Goal: Register for event/course: Sign up to attend an event or enroll in a course

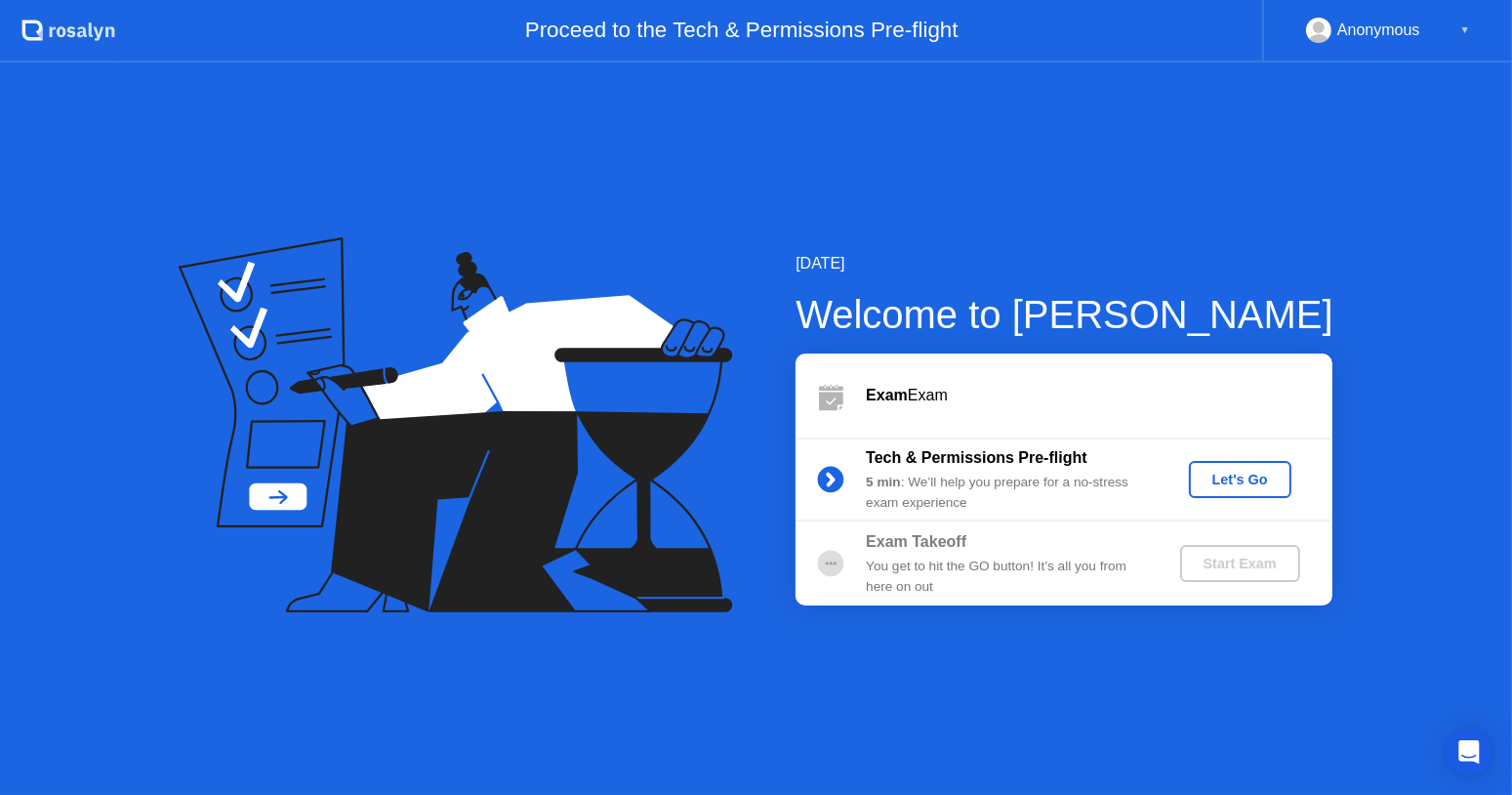
click at [1251, 487] on div "Let's Go" at bounding box center [1240, 479] width 87 height 16
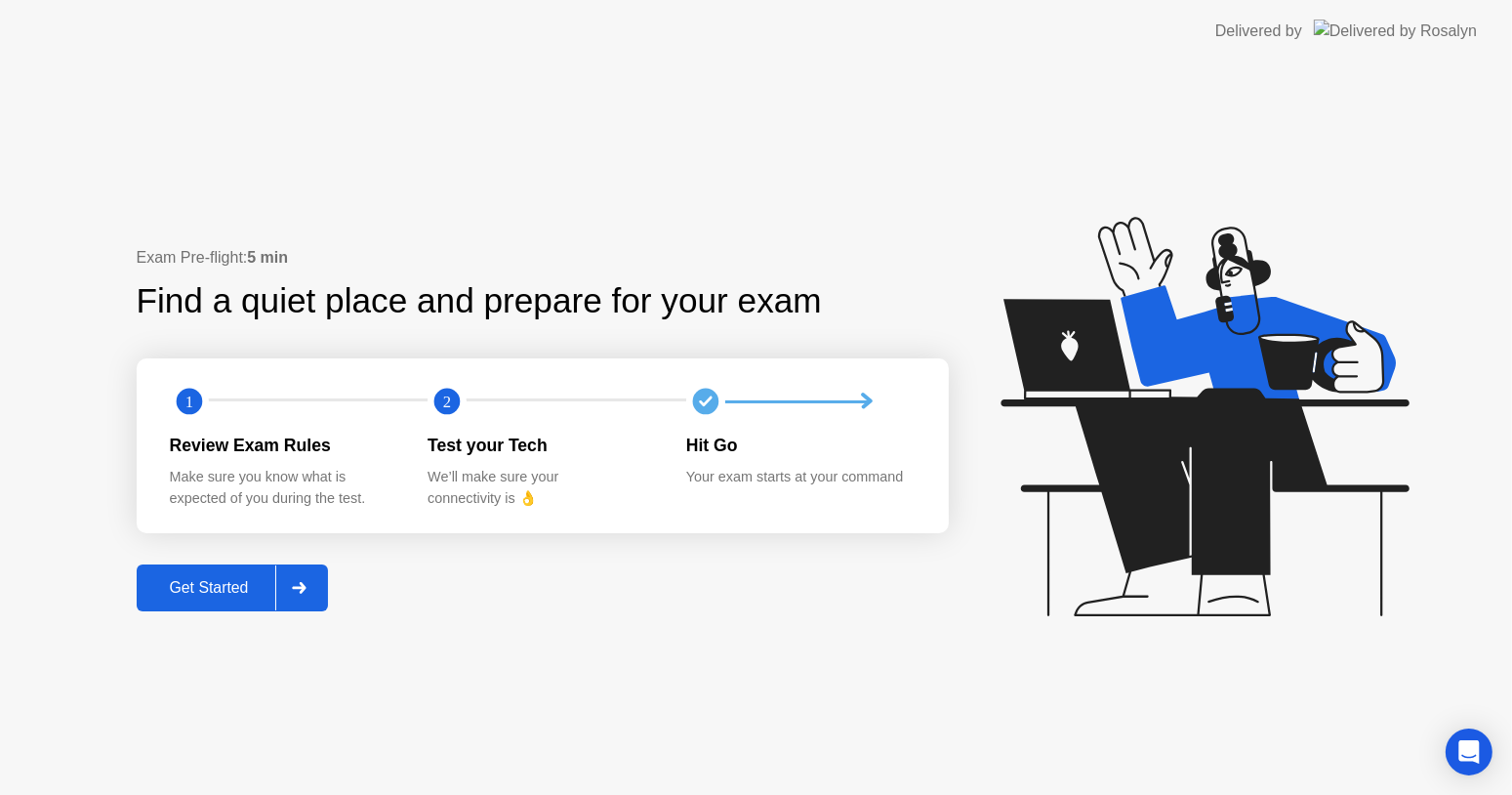
click at [259, 602] on button "Get Started" at bounding box center [233, 587] width 192 height 47
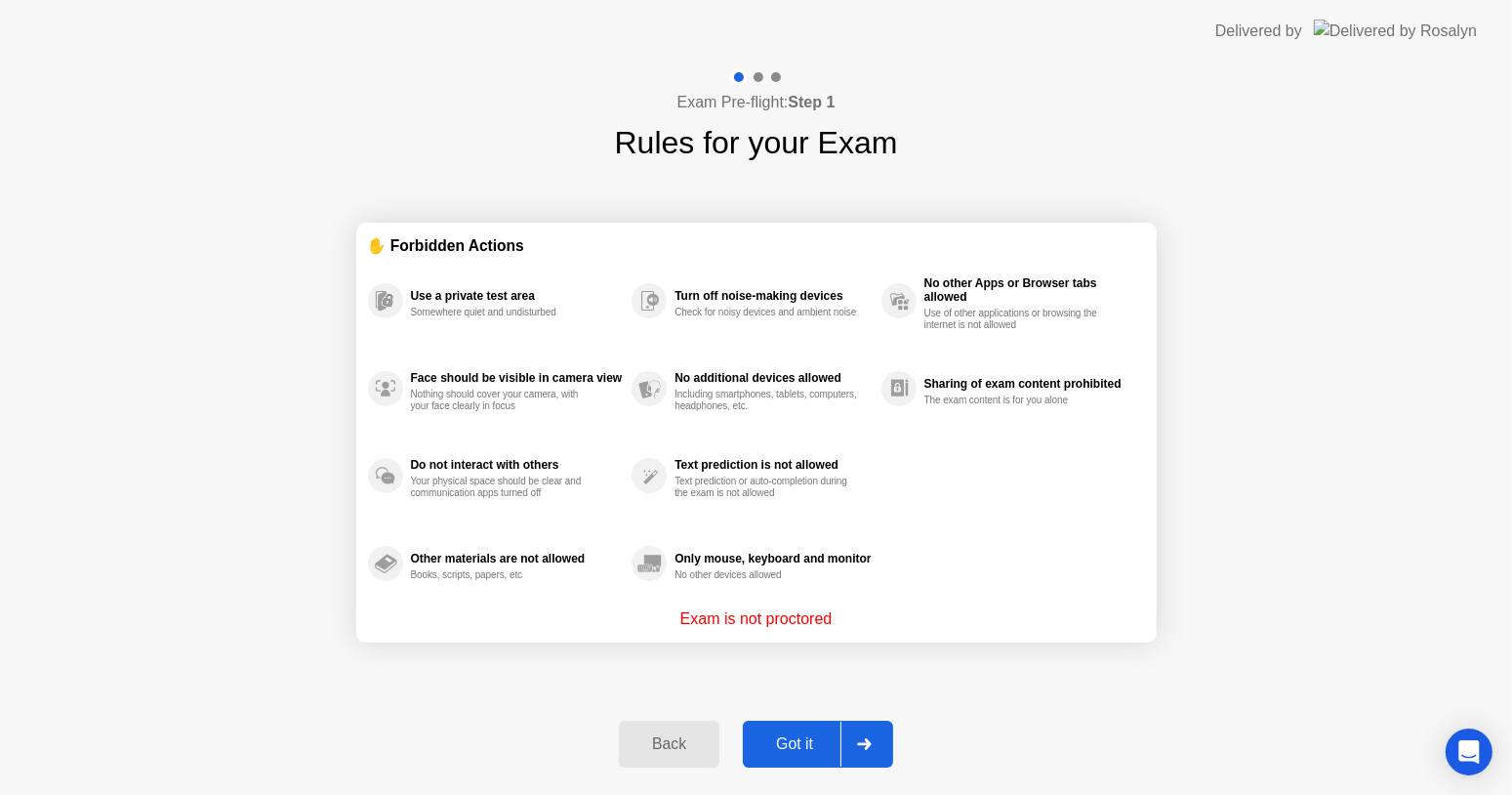
click at [804, 742] on div "Got it" at bounding box center [794, 745] width 92 height 18
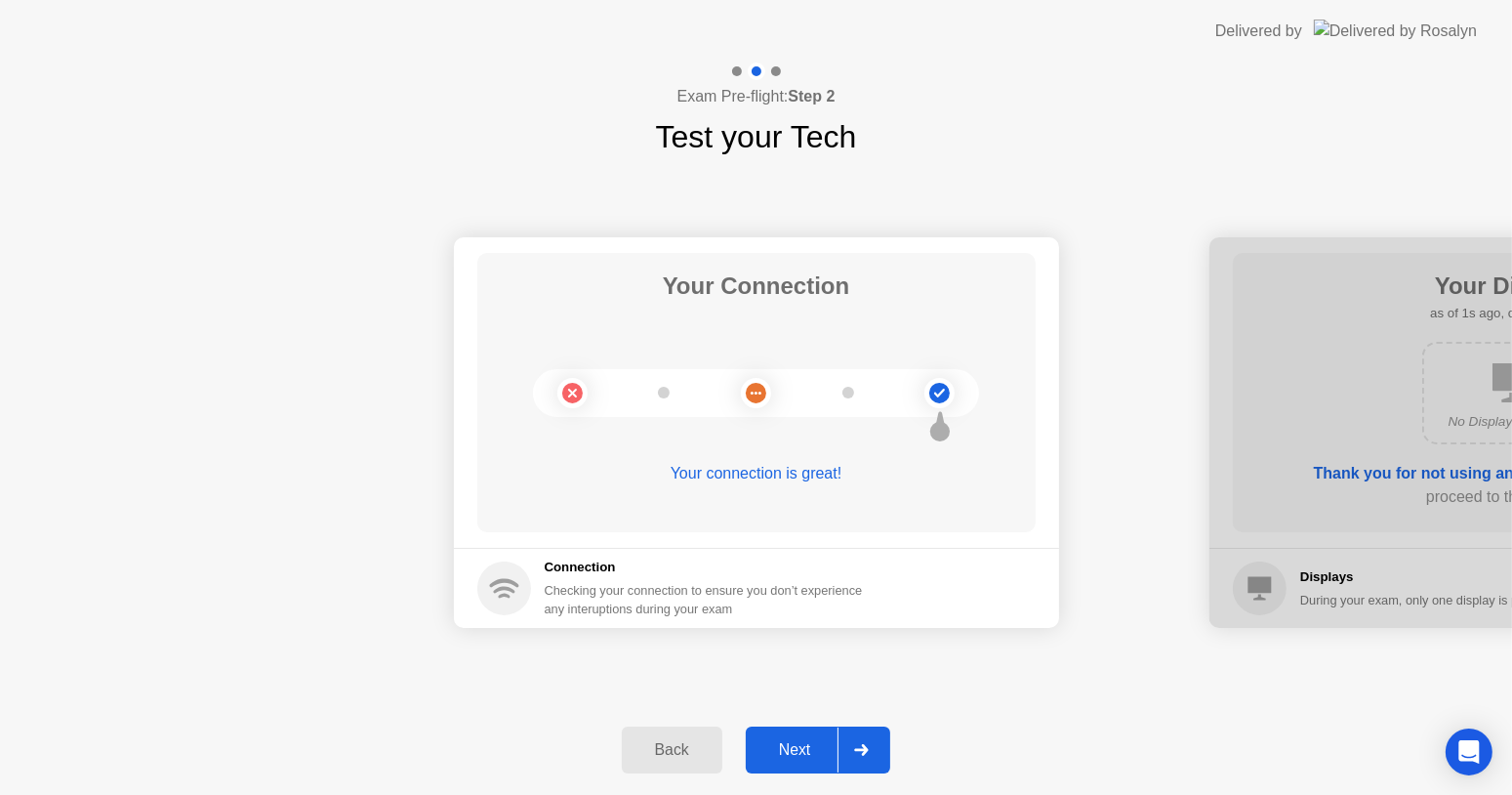
click at [803, 757] on div "Next" at bounding box center [795, 750] width 87 height 18
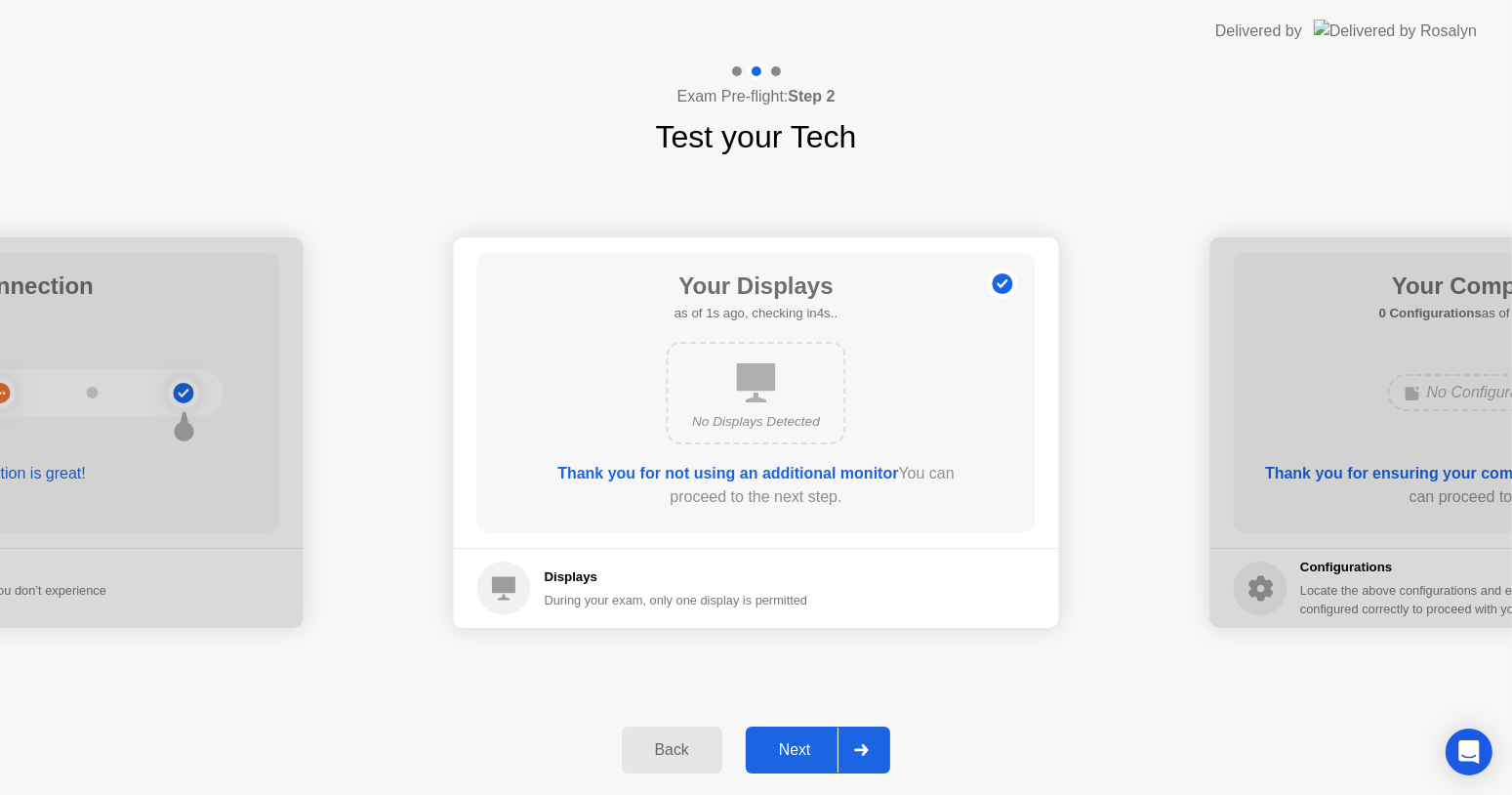
click at [803, 757] on div "Next" at bounding box center [795, 750] width 87 height 18
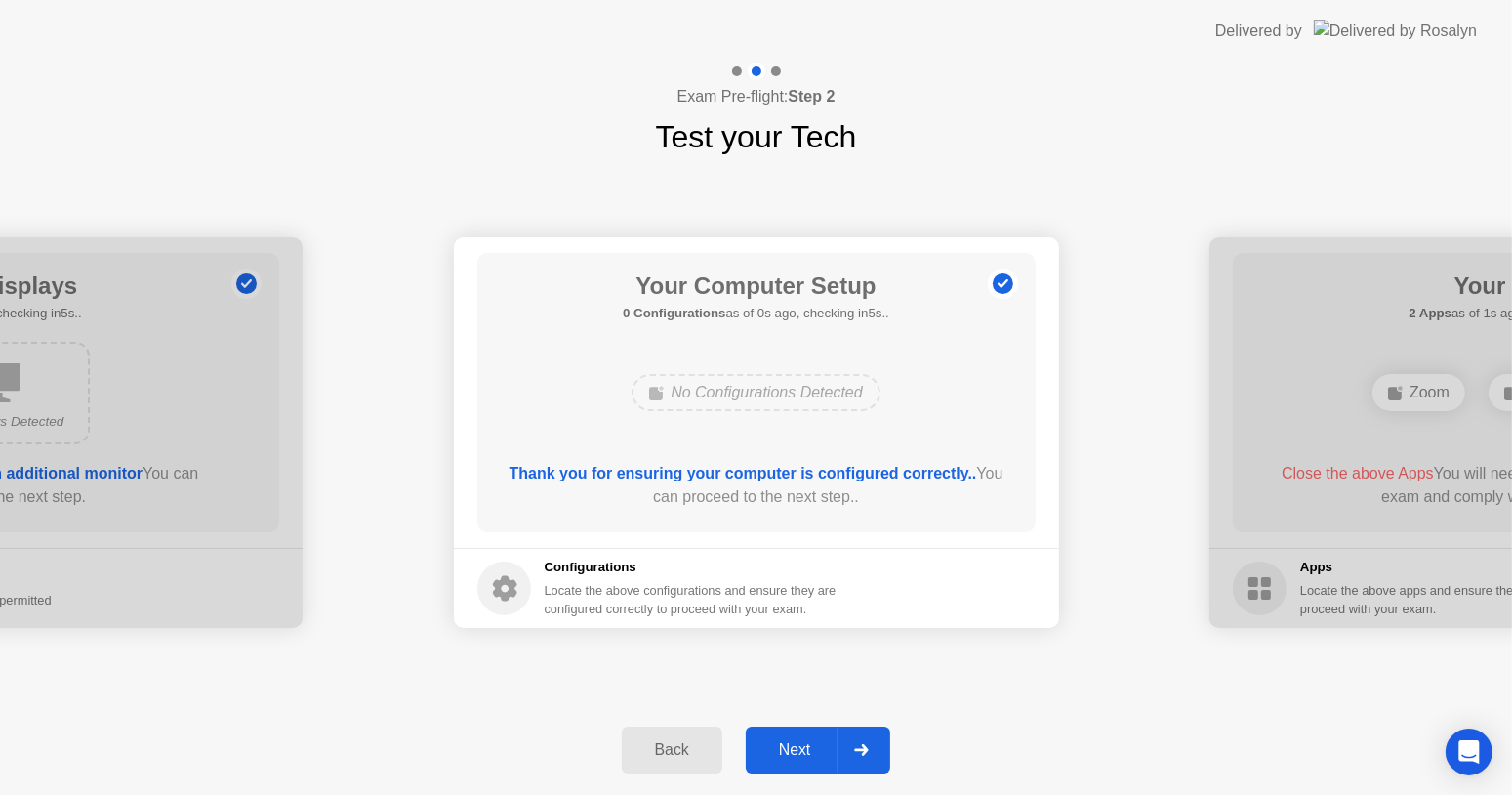
click at [803, 757] on div "Next" at bounding box center [795, 750] width 87 height 18
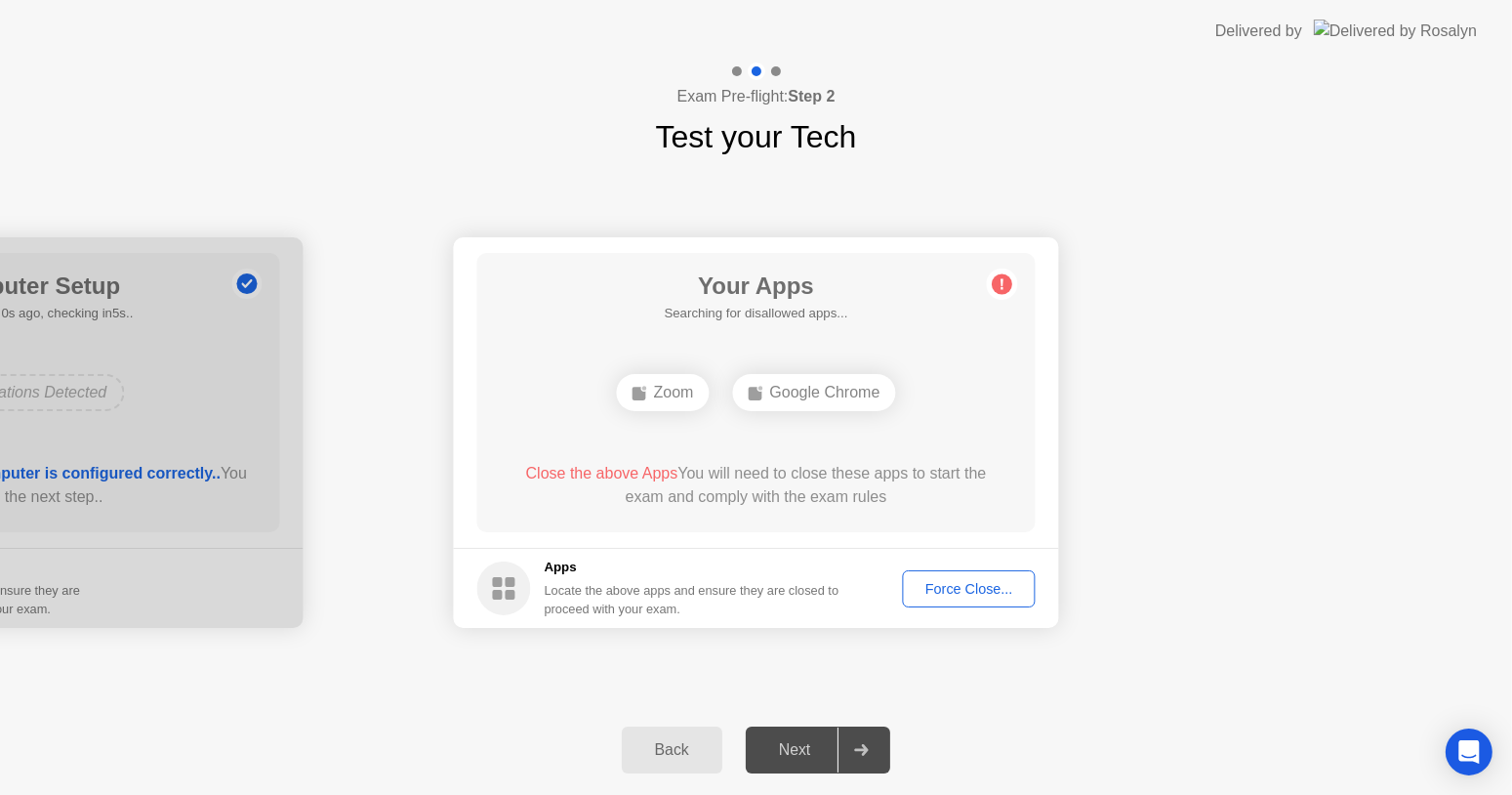
click at [976, 588] on div "Force Close..." at bounding box center [969, 589] width 119 height 16
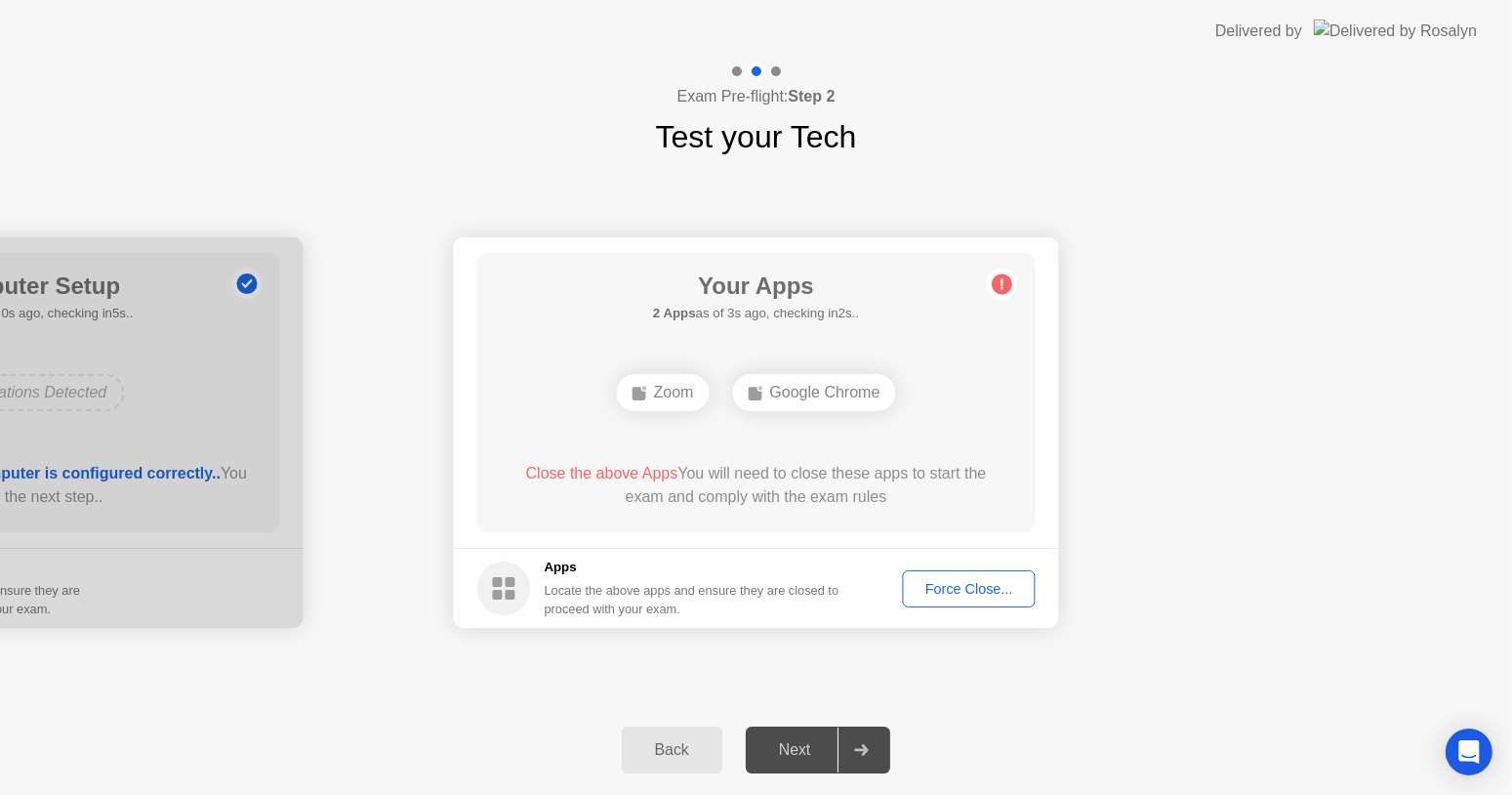
click at [963, 599] on button "Force Close..." at bounding box center [969, 588] width 133 height 37
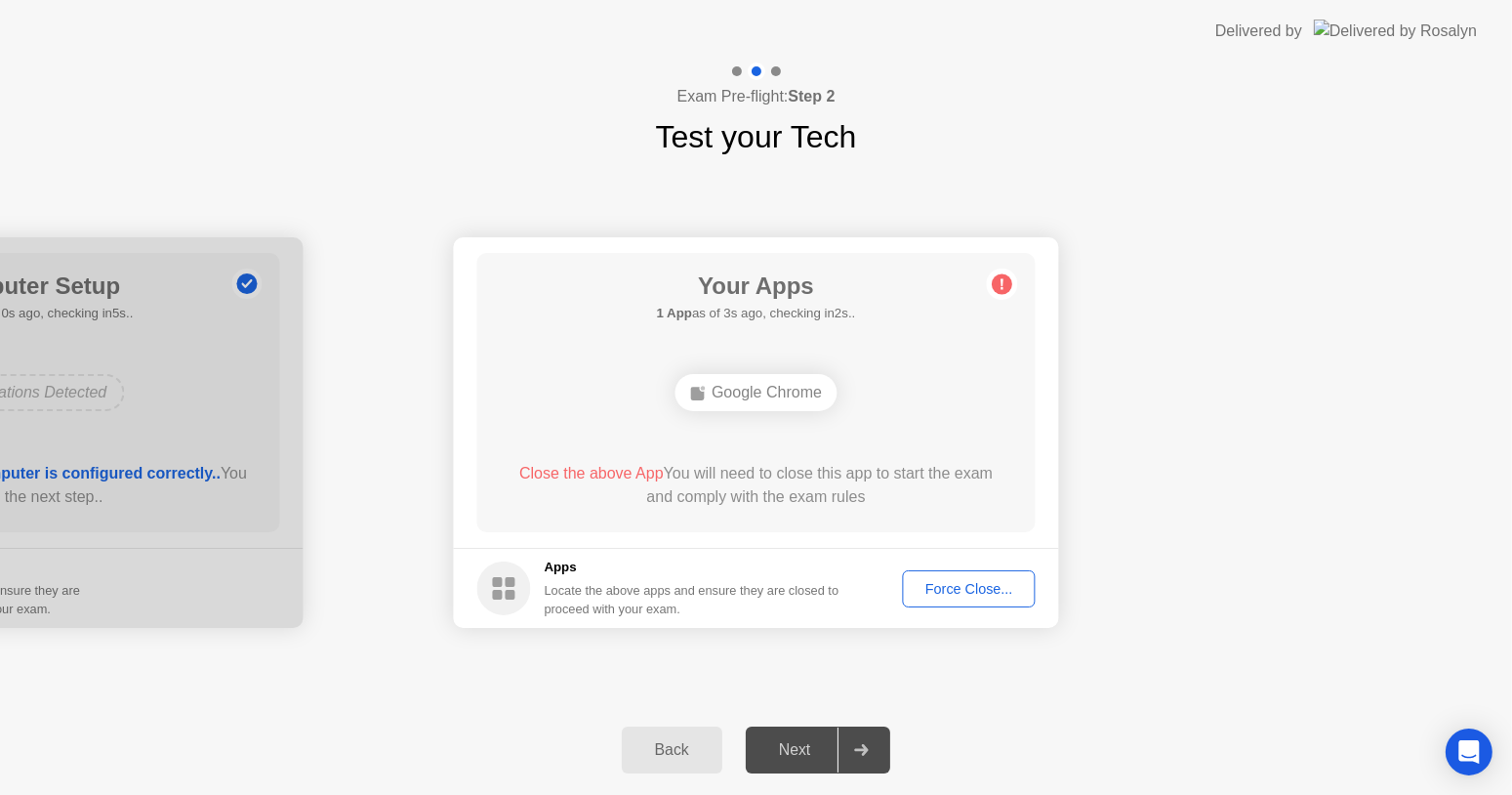
click at [971, 590] on div "Force Close..." at bounding box center [969, 589] width 119 height 16
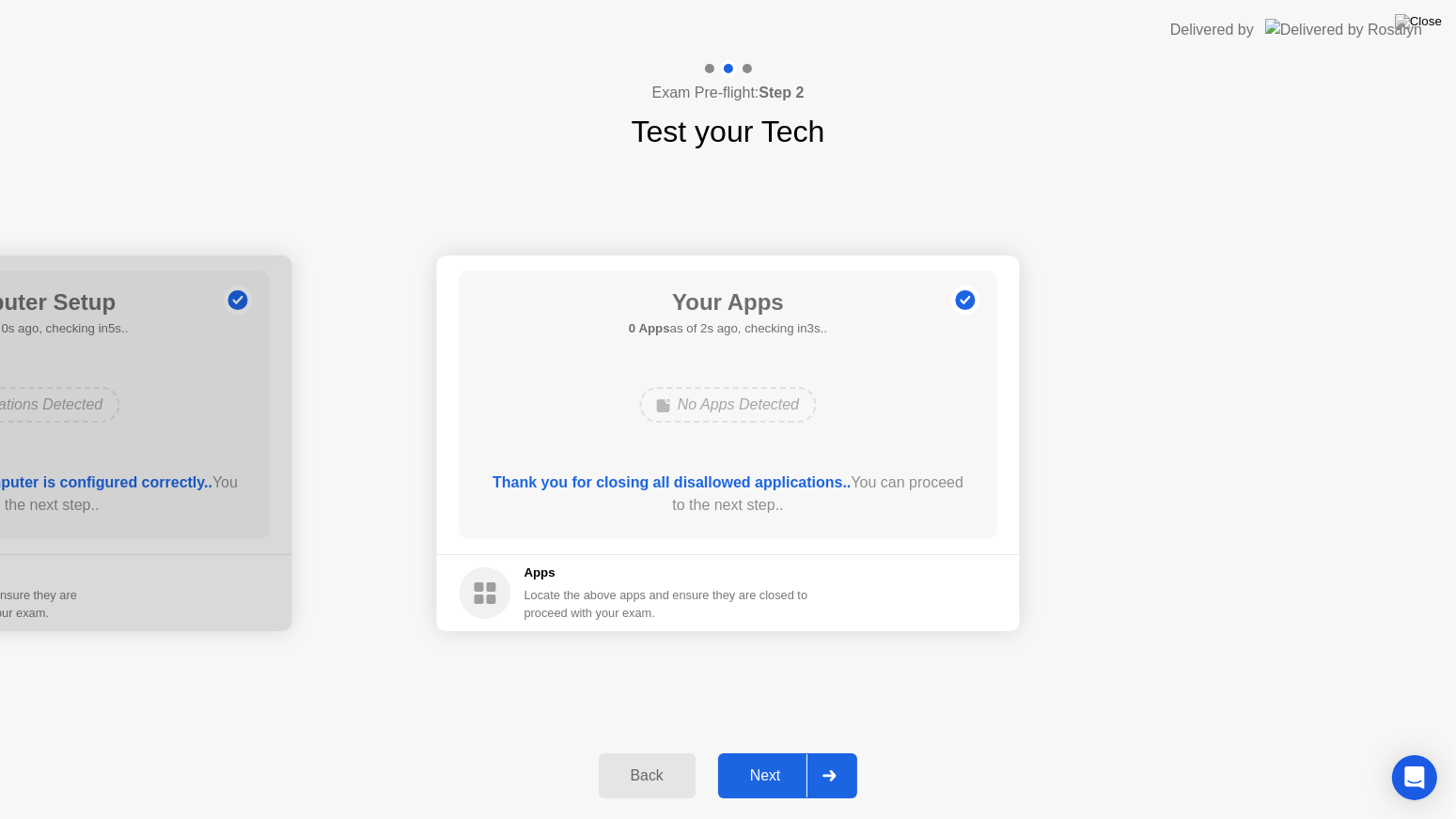
click at [766, 764] on div "Next" at bounding box center [765, 776] width 84 height 17
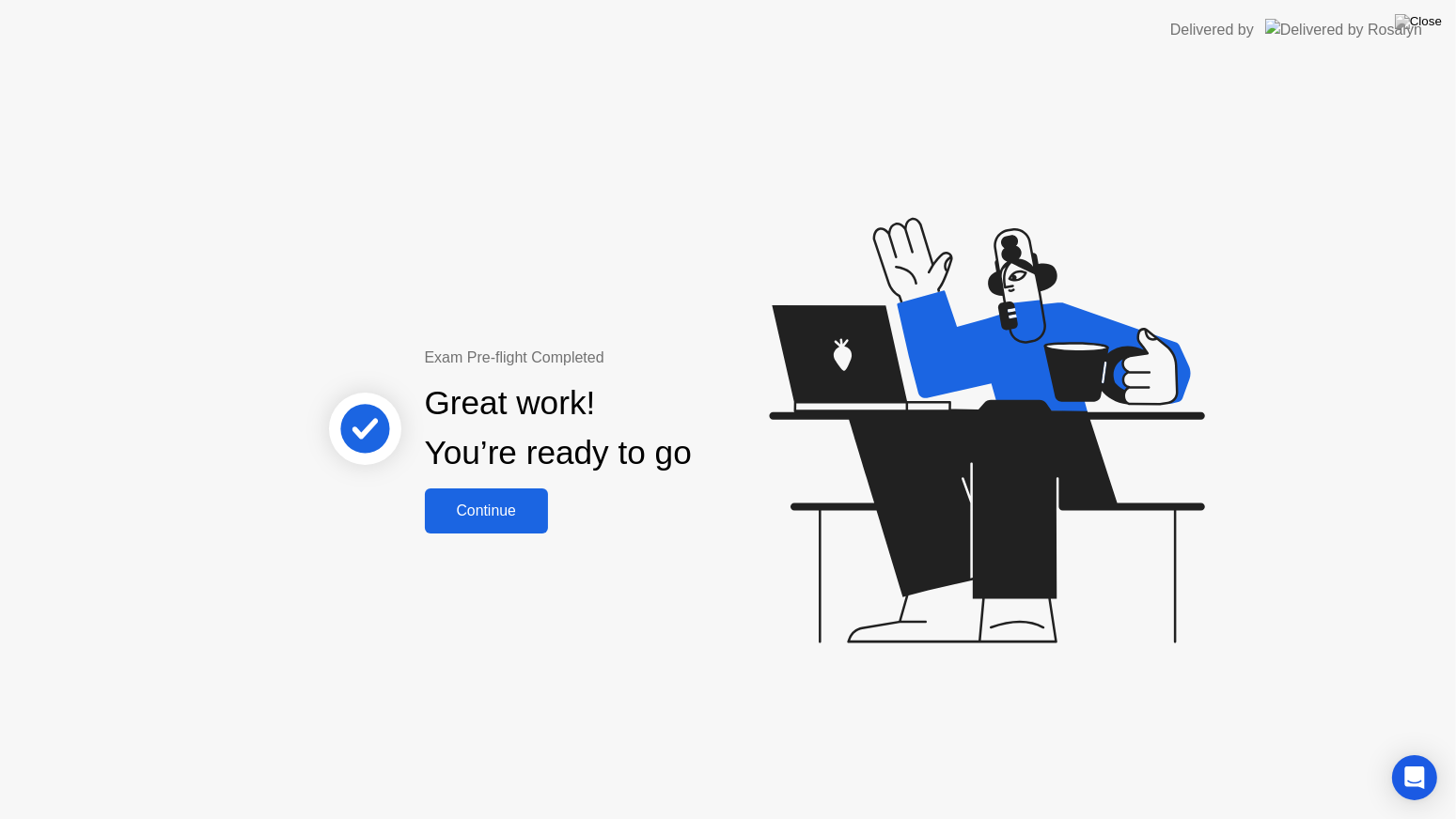
click at [499, 519] on div "Continue" at bounding box center [486, 511] width 111 height 17
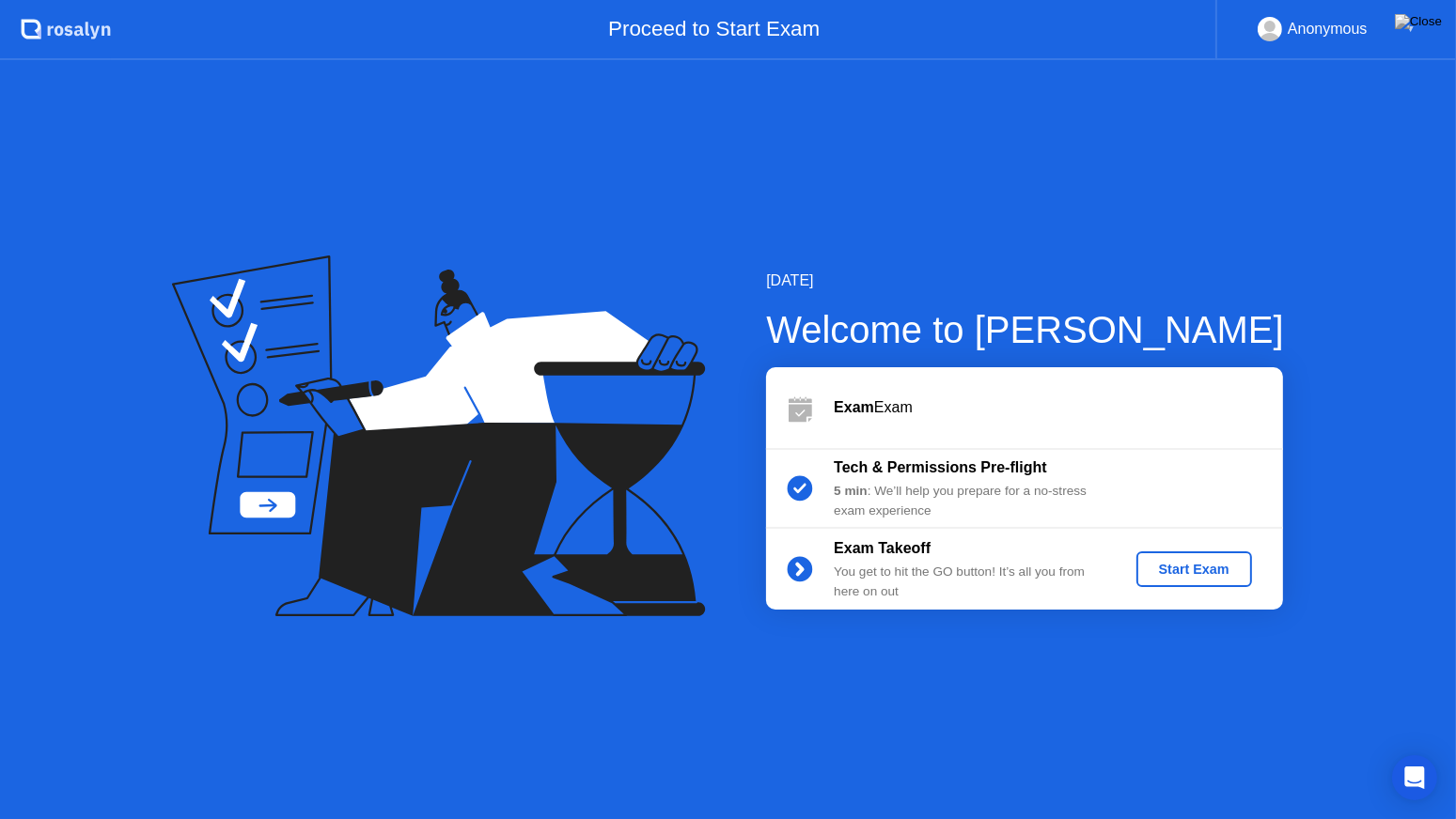
click at [1186, 575] on div "Start Exam" at bounding box center [1194, 569] width 101 height 15
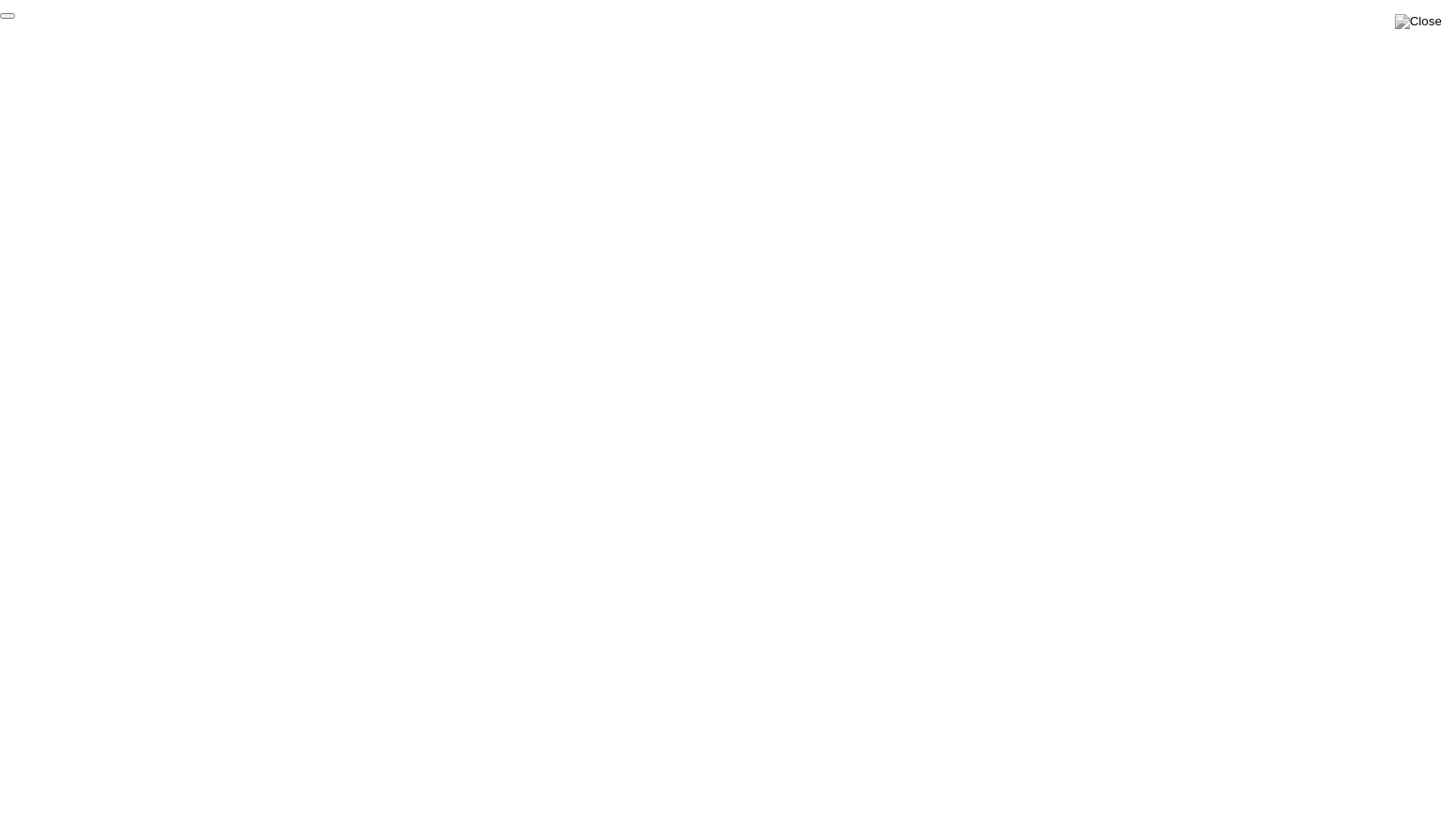
click div "End Proctoring Session"
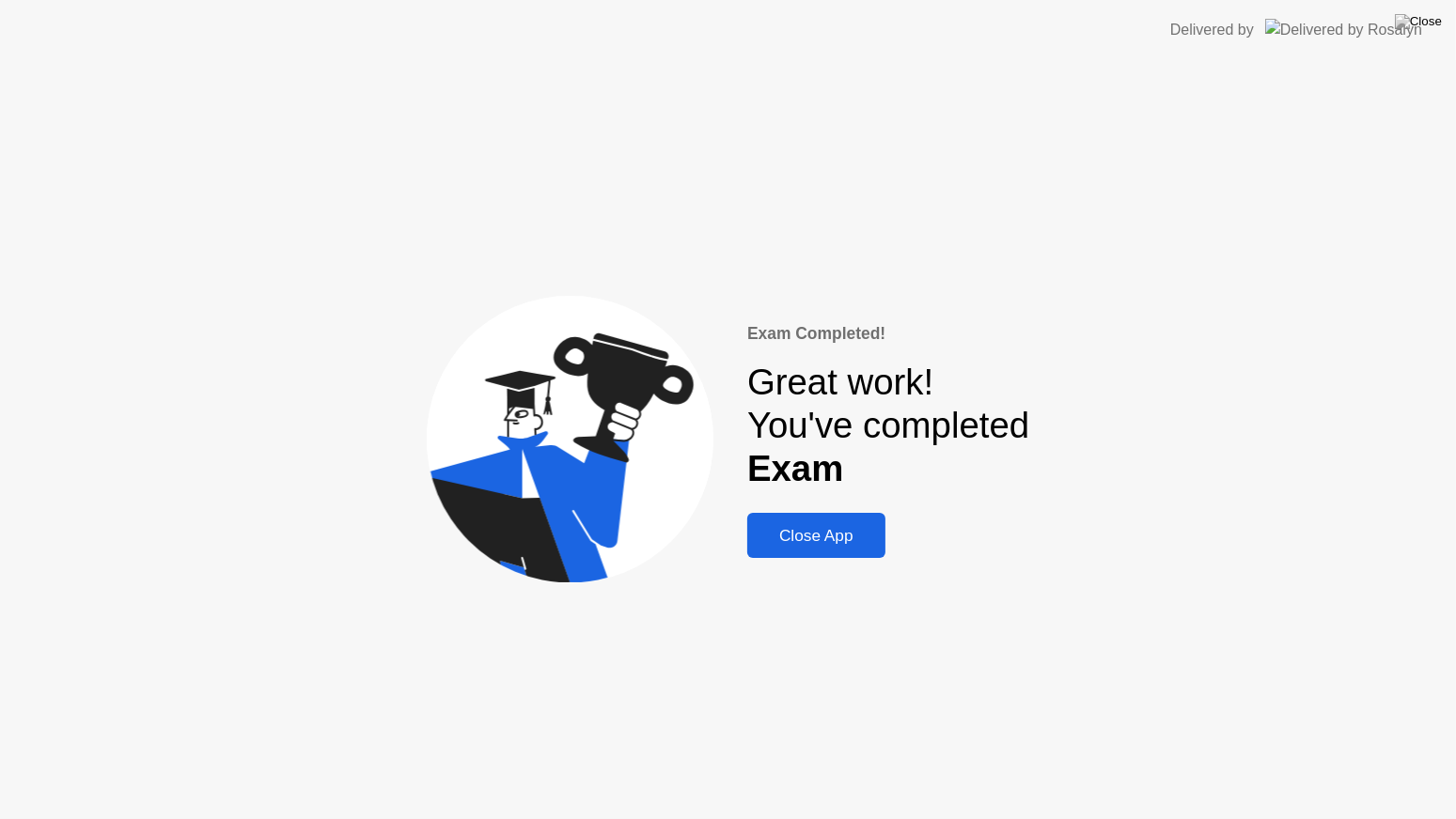
drag, startPoint x: 766, startPoint y: 538, endPoint x: 767, endPoint y: 520, distance: 18.0
click at [767, 538] on div "Close App" at bounding box center [816, 535] width 127 height 20
